Goal: Task Accomplishment & Management: Complete application form

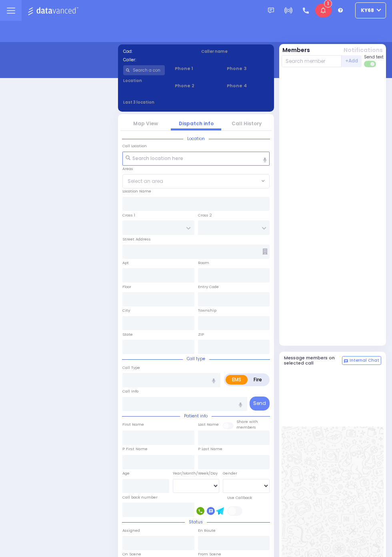
select select "12"
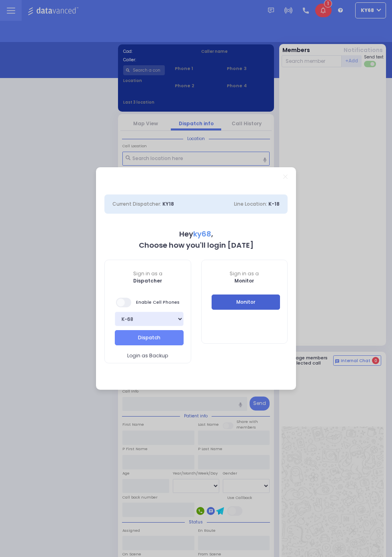
click at [269, 306] on button "Monitor" at bounding box center [246, 301] width 69 height 15
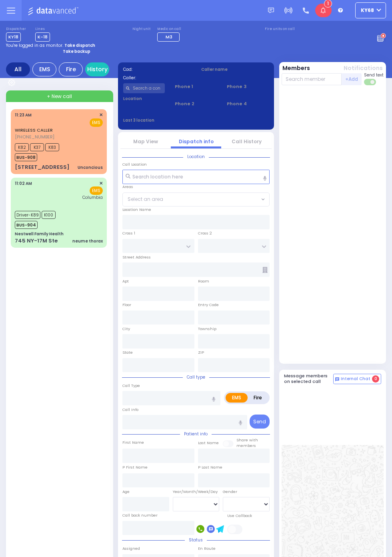
click at [15, 151] on span "K82" at bounding box center [22, 147] width 14 height 8
select select
type input "Unconcious"
radio input "true"
select select
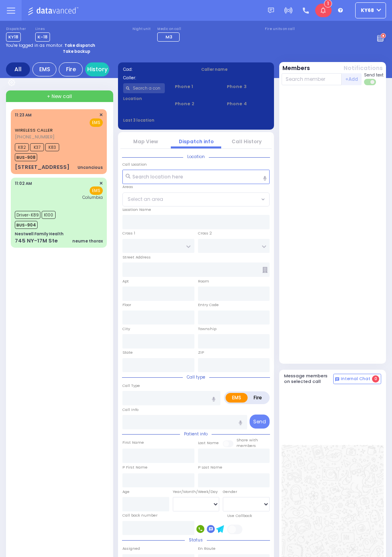
type input "11:23"
type input "11:26"
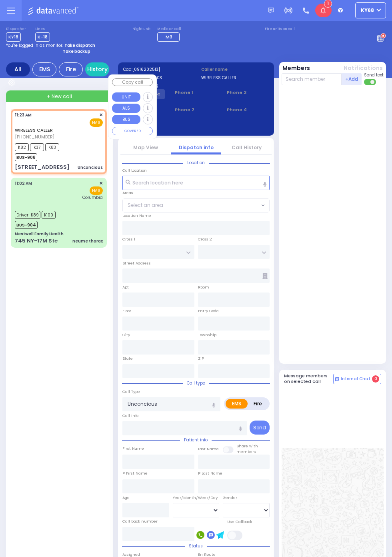
type input "CHURCH ST"
type input "HARRIMAN WOODS DR"
type input "[STREET_ADDRESS]"
type input "Harriman"
type input "New York"
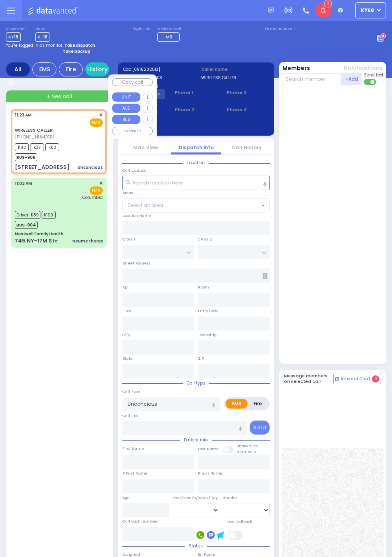
type input "10926"
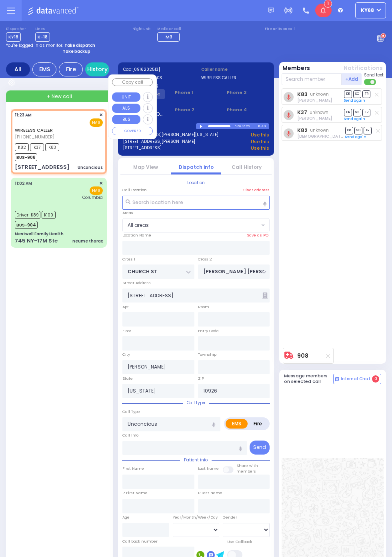
click at [351, 260] on div "K83 unknown Dov Guttman DR SO TR Sending text DR" at bounding box center [334, 216] width 104 height 256
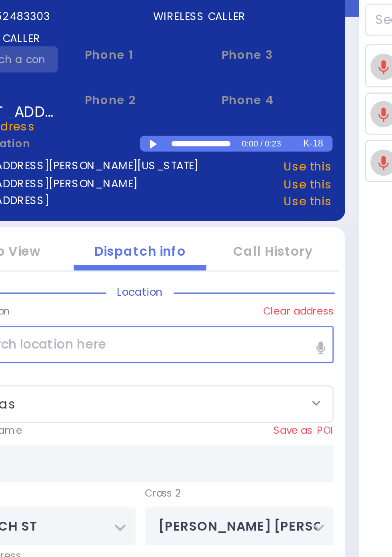
click at [201, 126] on div at bounding box center [202, 127] width 4 height 4
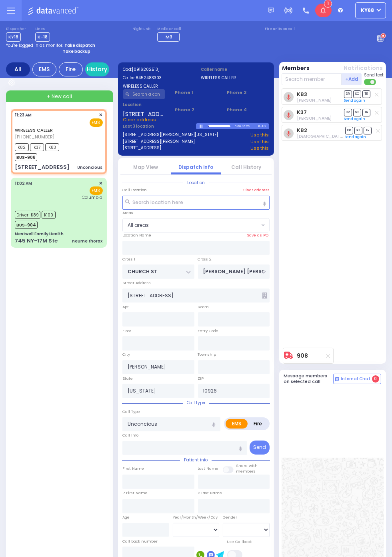
scroll to position [2, 0]
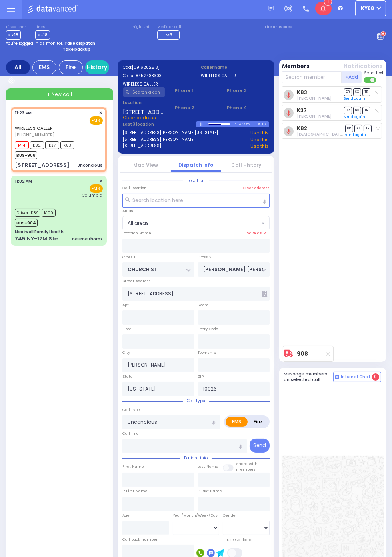
select select
radio input "true"
select select
click at [251, 164] on link "Call History" at bounding box center [247, 165] width 30 height 7
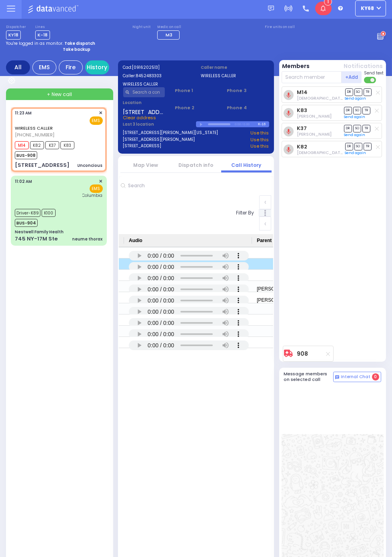
scroll to position [0, 0]
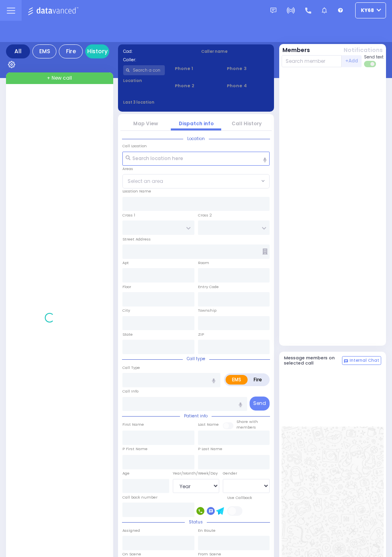
select select "Year"
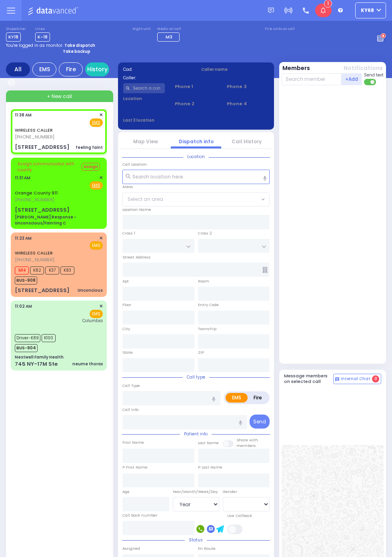
select select
type input "feeling faint"
radio input "true"
select select
type input "11:38"
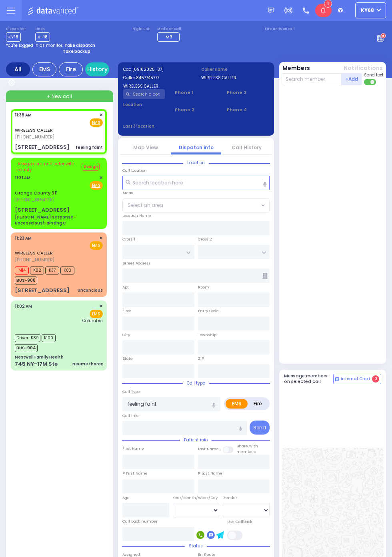
type input "HAYES COURT"
type input "FILLMORE COURT"
type input "14 Fillmore Court"
type input "203"
type input "Monroe"
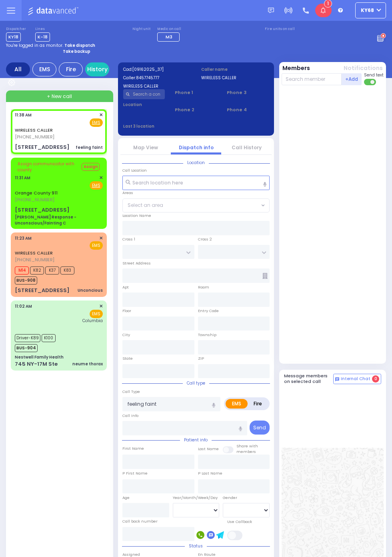
type input "New York"
type input "10950"
select select "SECTION 3"
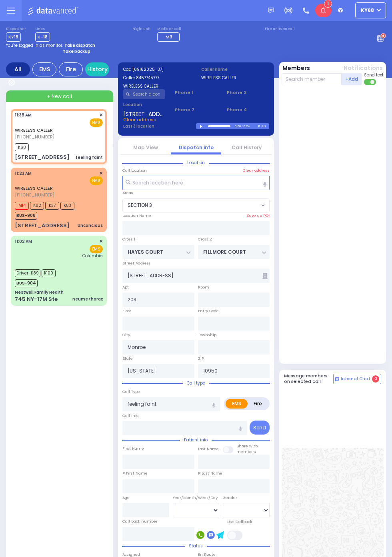
select select
radio input "true"
select select
type input "11:40"
select select "SECTION 3"
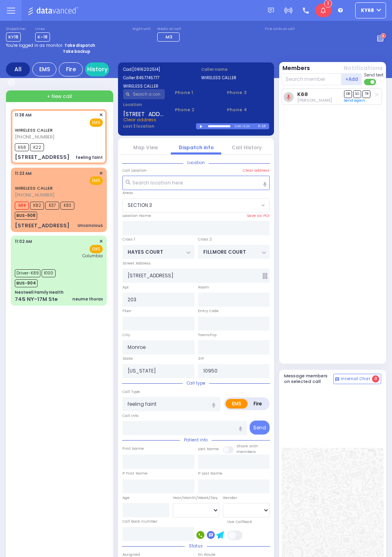
select select
radio input "true"
select select
select select "SECTION 3"
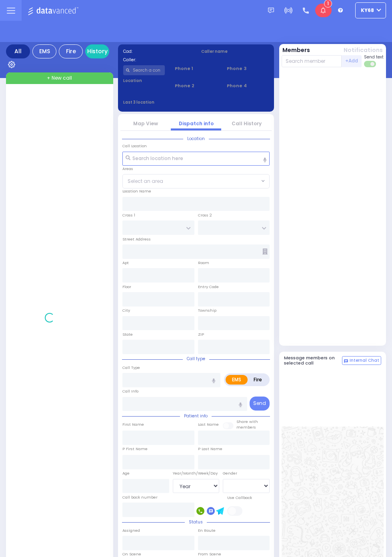
select select "Year"
